Goal: Information Seeking & Learning: Check status

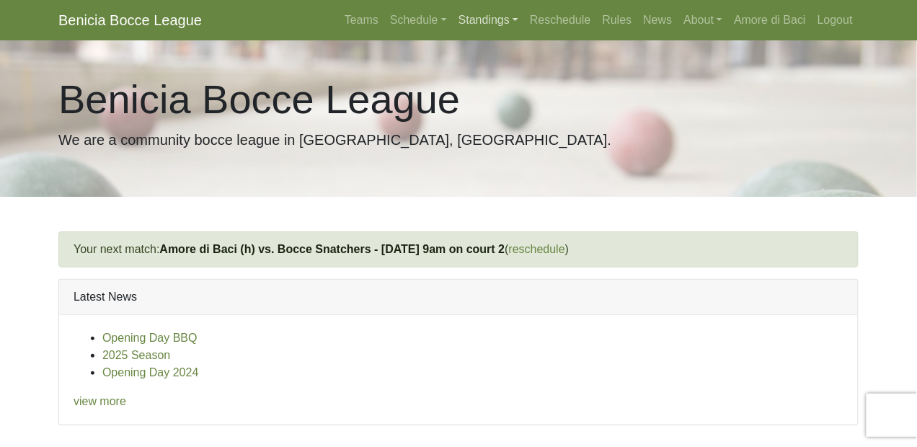
click at [475, 17] on link "Standings" at bounding box center [488, 20] width 71 height 29
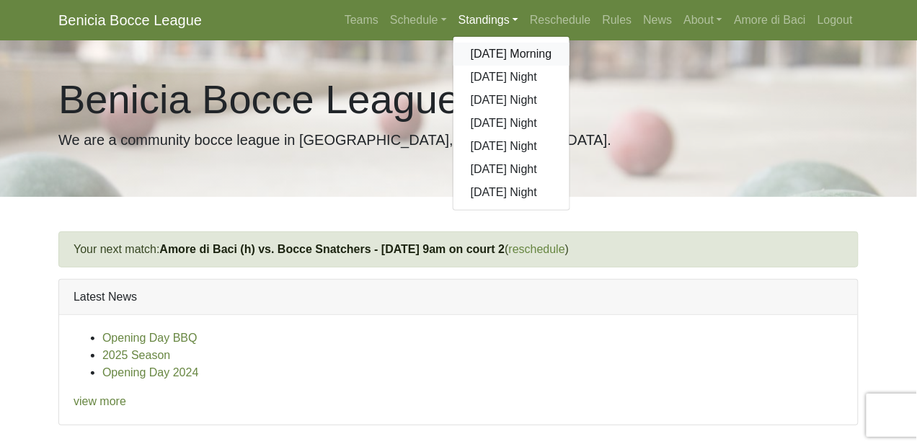
click at [489, 53] on link "[DATE] Morning" at bounding box center [511, 54] width 116 height 23
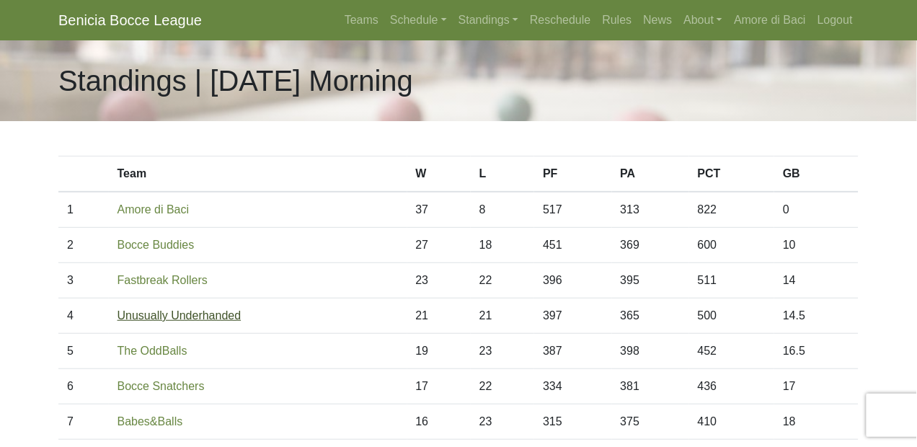
click at [214, 311] on link "Unusually Underhanded" at bounding box center [179, 315] width 124 height 12
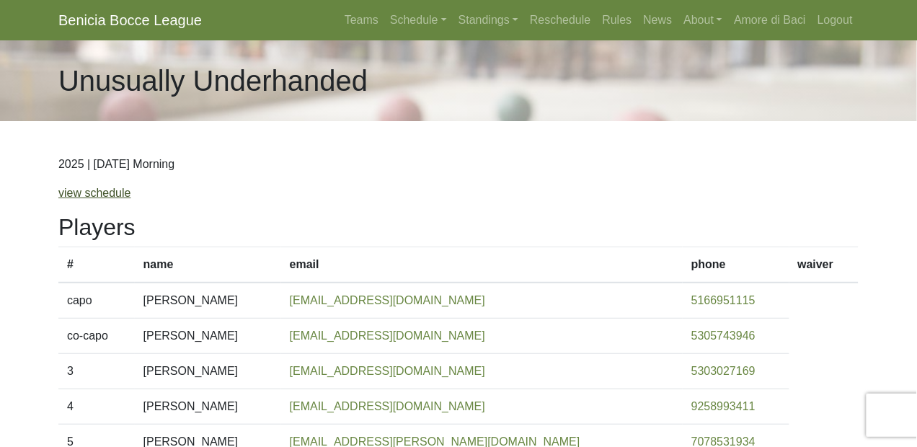
click at [95, 191] on link "view schedule" at bounding box center [94, 193] width 73 height 12
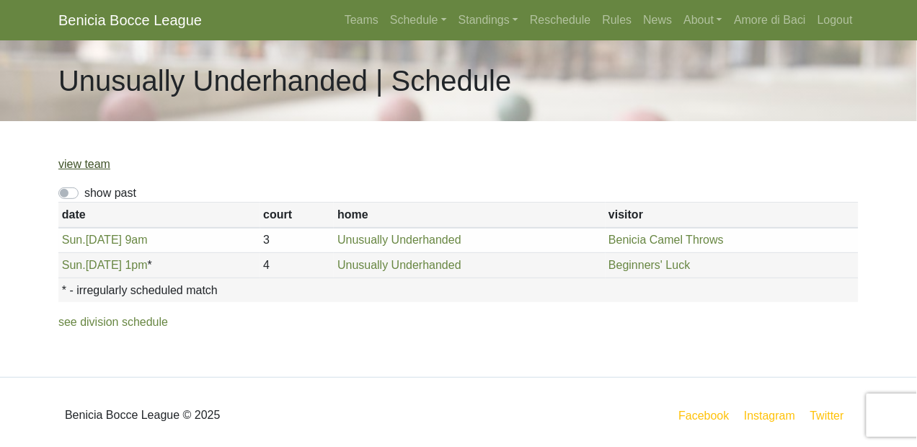
click at [90, 163] on link "view team" at bounding box center [84, 164] width 52 height 12
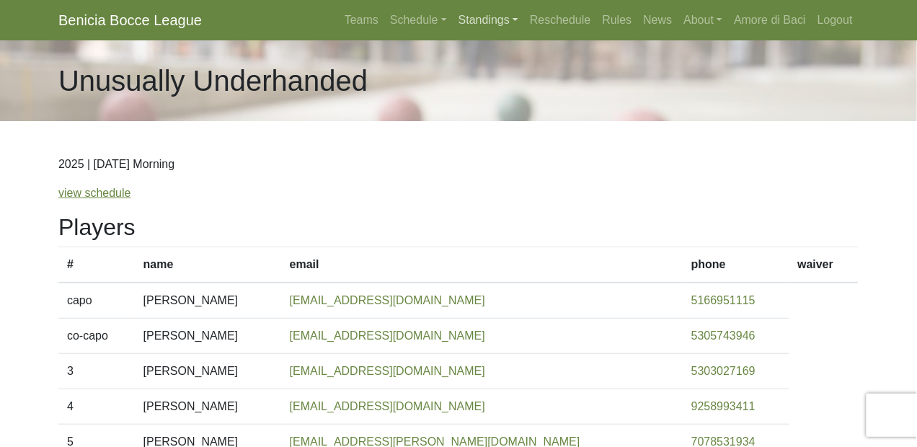
click at [482, 17] on link "Standings" at bounding box center [488, 20] width 71 height 29
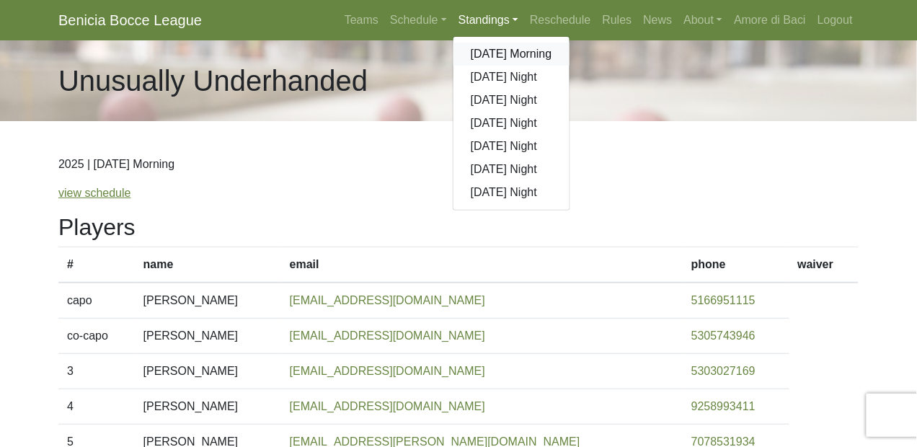
click at [487, 51] on link "[DATE] Morning" at bounding box center [511, 54] width 116 height 23
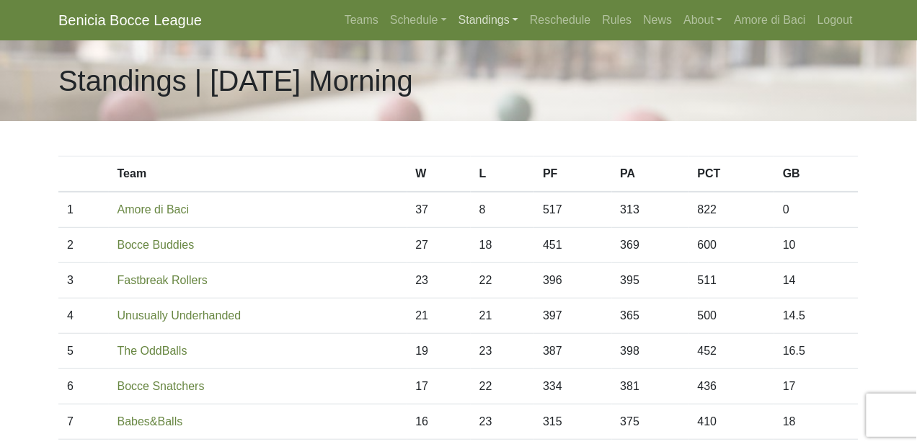
click at [489, 19] on link "Standings" at bounding box center [488, 20] width 71 height 29
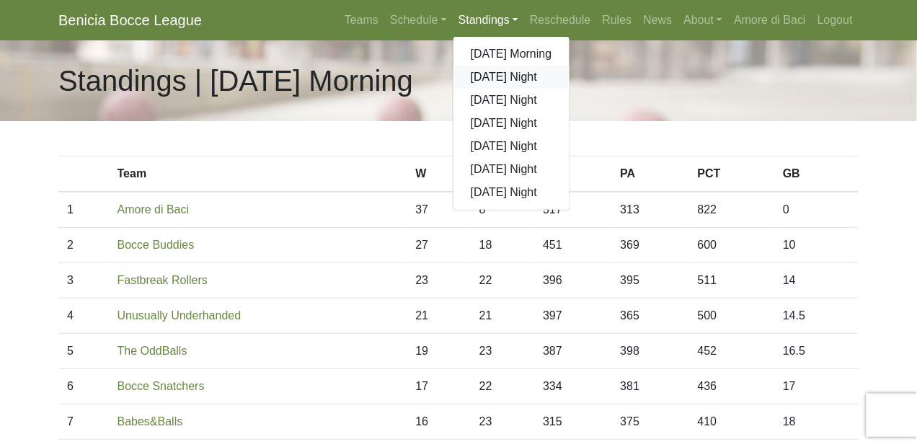
click at [489, 78] on link "[DATE] Night" at bounding box center [511, 77] width 116 height 23
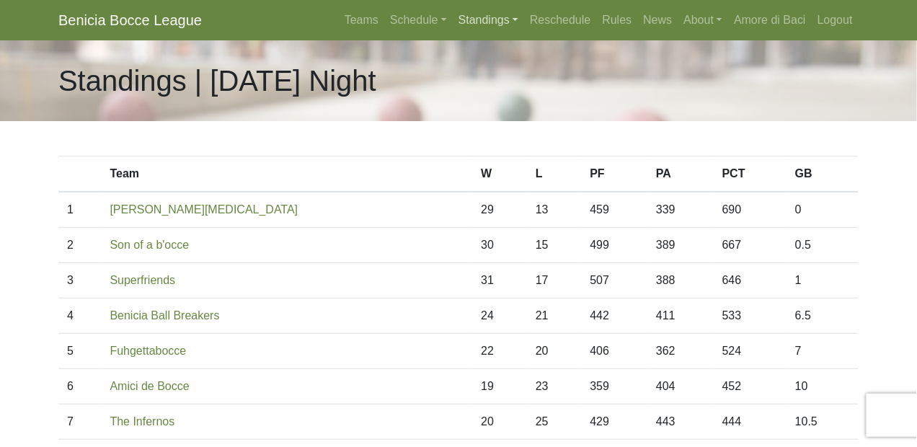
click at [474, 15] on link "Standings" at bounding box center [488, 20] width 71 height 29
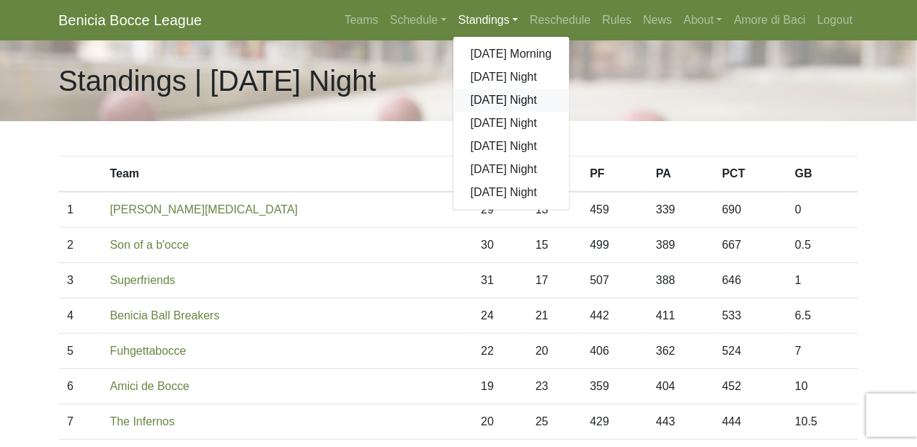
click at [482, 99] on link "[DATE] Night" at bounding box center [511, 100] width 116 height 23
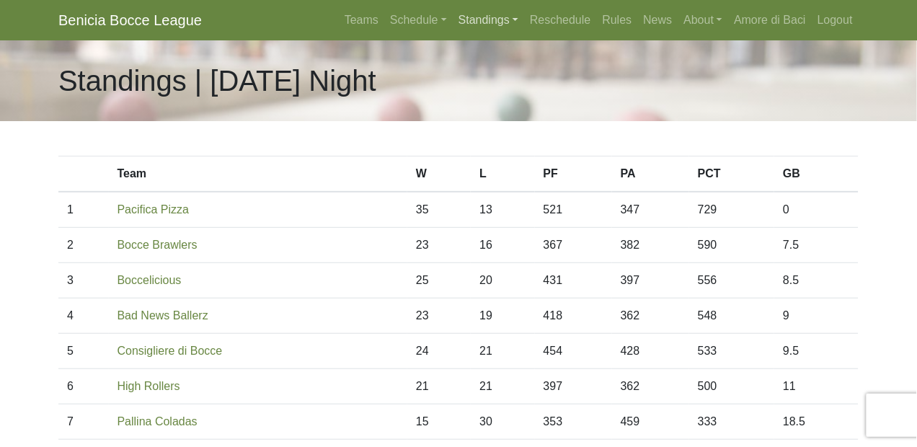
click at [480, 16] on link "Standings" at bounding box center [488, 20] width 71 height 29
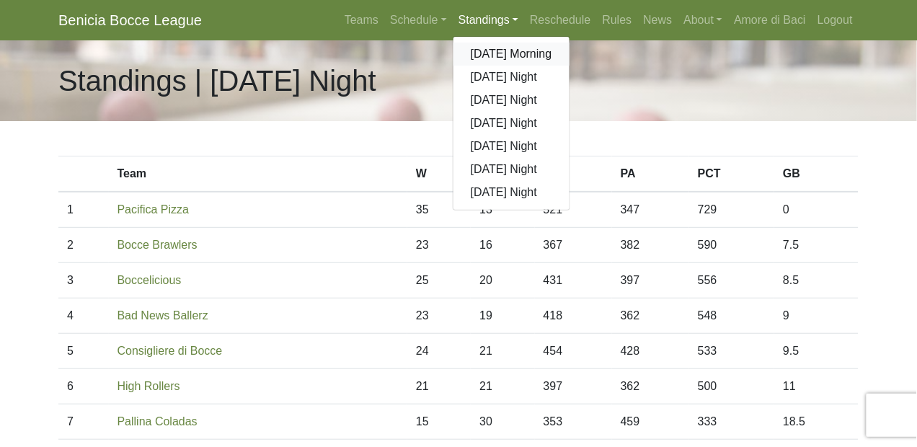
click at [492, 51] on link "[DATE] Morning" at bounding box center [511, 54] width 116 height 23
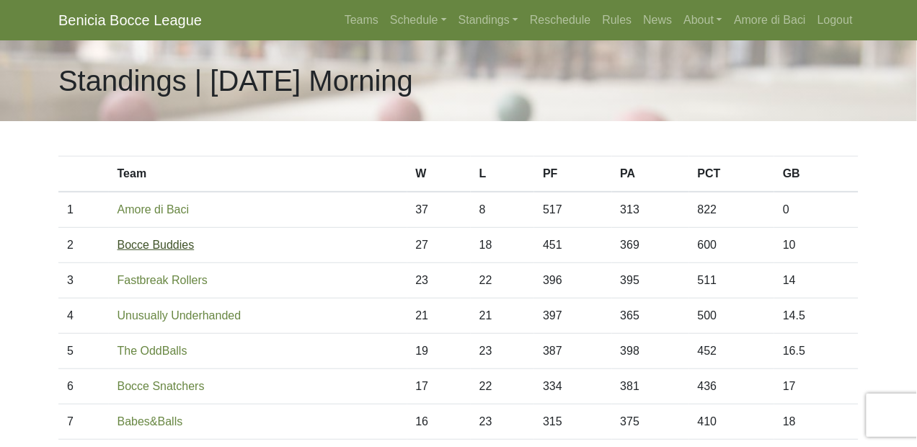
click at [165, 241] on link "Bocce Buddies" at bounding box center [155, 245] width 77 height 12
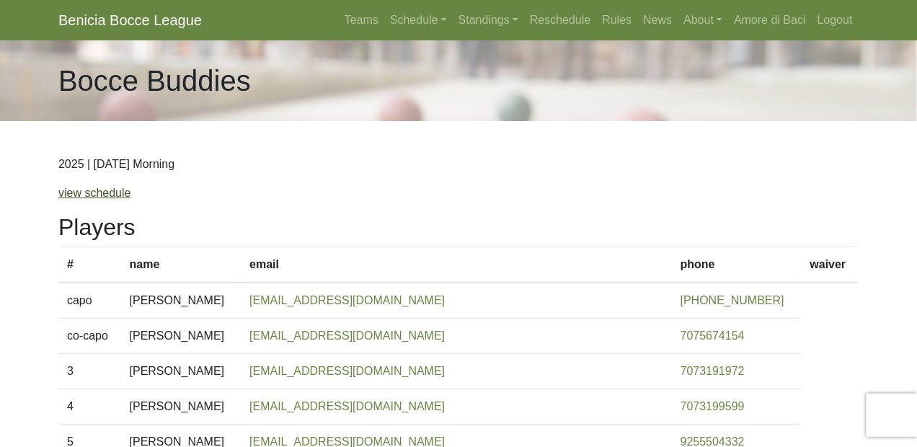
click at [115, 192] on link "view schedule" at bounding box center [94, 193] width 73 height 12
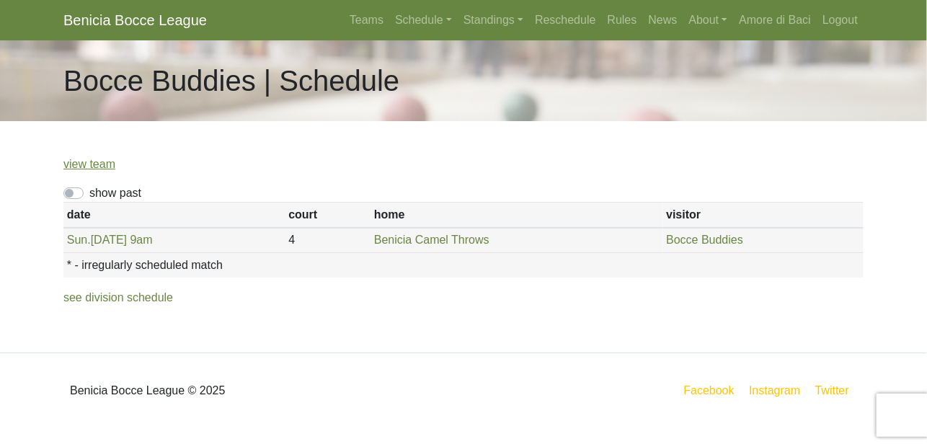
click at [89, 190] on label "show past" at bounding box center [115, 193] width 52 height 17
click at [89, 190] on input "show past" at bounding box center [93, 189] width 9 height 9
checkbox input "true"
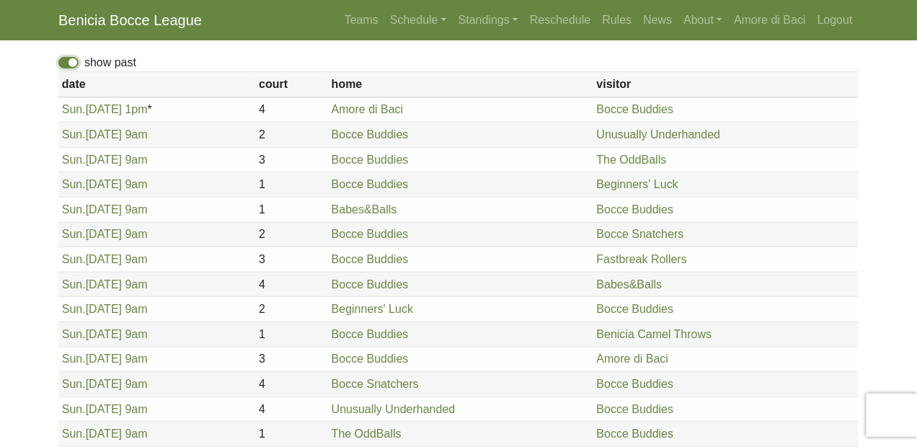
scroll to position [327, 0]
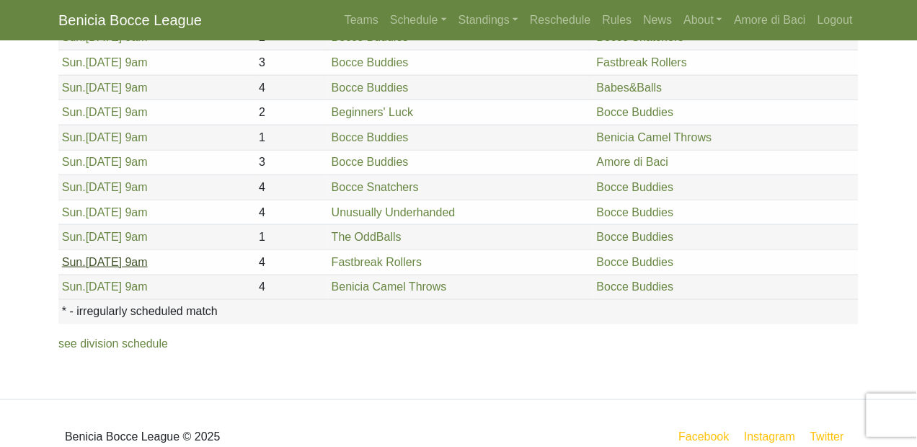
click at [125, 258] on link "[DATE] 9am" at bounding box center [105, 262] width 86 height 12
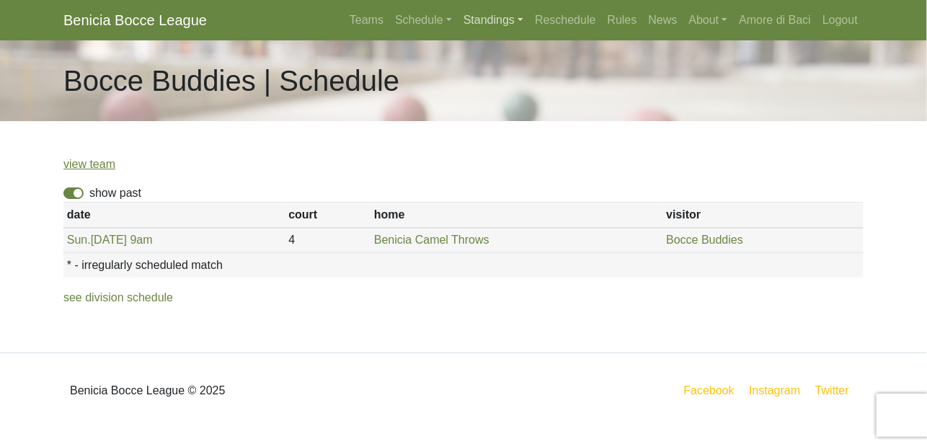
click at [477, 21] on link "Standings" at bounding box center [493, 20] width 71 height 29
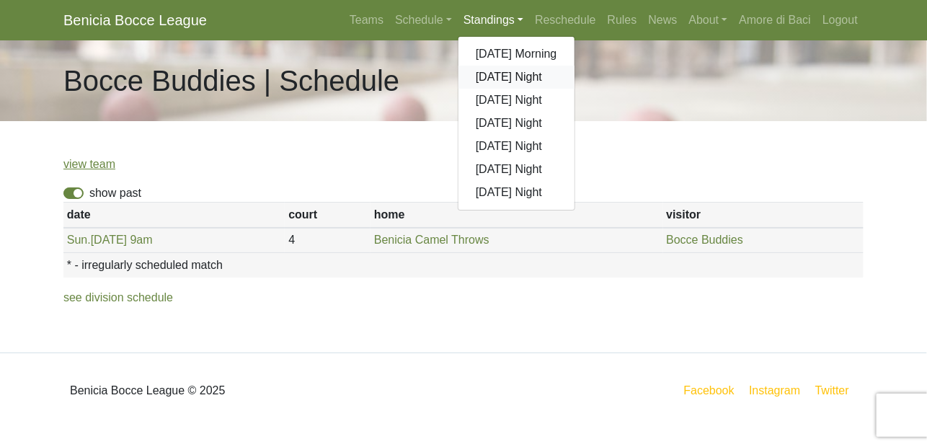
click at [484, 75] on link "[DATE] Night" at bounding box center [516, 77] width 116 height 23
